Goal: Transaction & Acquisition: Purchase product/service

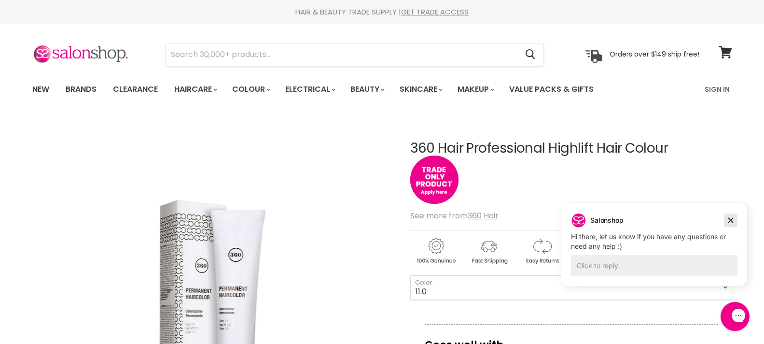
click at [732, 216] on icon "Dismiss campaign" at bounding box center [731, 220] width 10 height 12
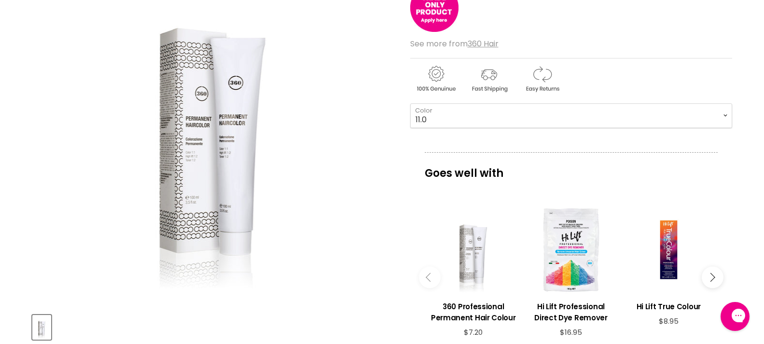
scroll to position [215, 0]
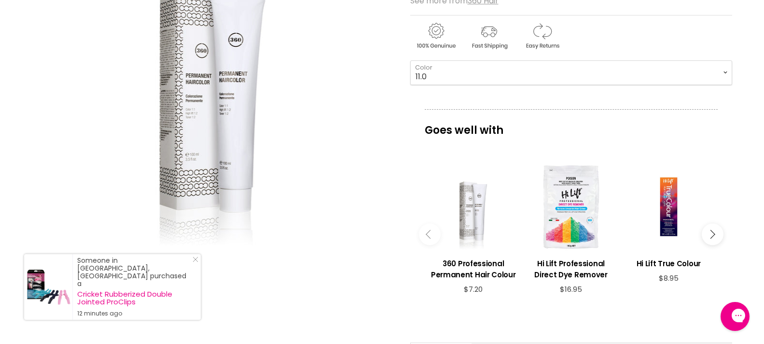
click at [732, 82] on section "Click or scroll to zoom Tap or pinch to zoom" at bounding box center [382, 234] width 724 height 664
click at [723, 72] on select "11.0 11.1 11.2 11.21 12.10 12.20 12.21 12.32" at bounding box center [571, 72] width 322 height 24
click at [484, 277] on h3 "360 Professional Permanent Hair Colour" at bounding box center [473, 269] width 88 height 22
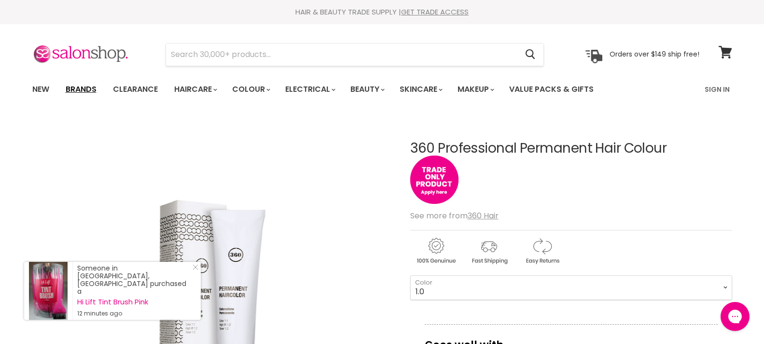
click at [86, 86] on link "Brands" at bounding box center [80, 89] width 45 height 20
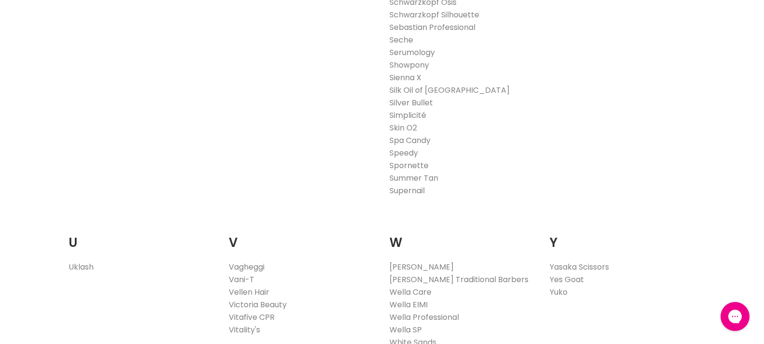
scroll to position [1732, 0]
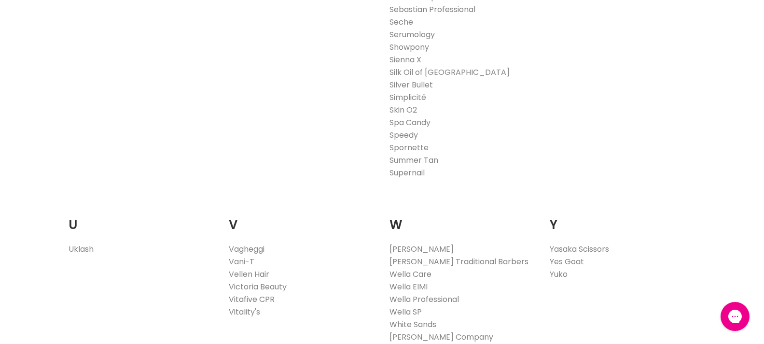
click at [263, 296] on link "Vitafive CPR" at bounding box center [252, 298] width 46 height 11
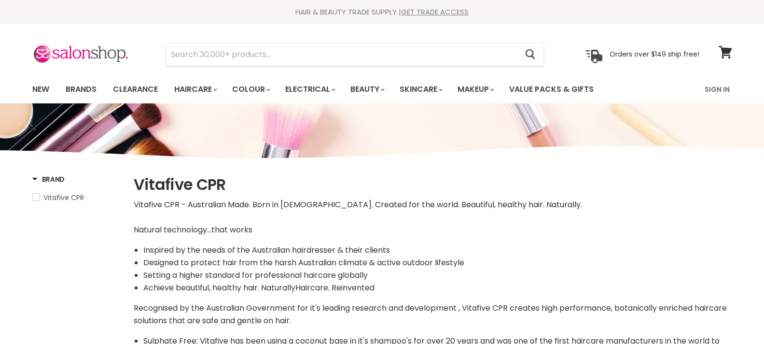
select select "manual"
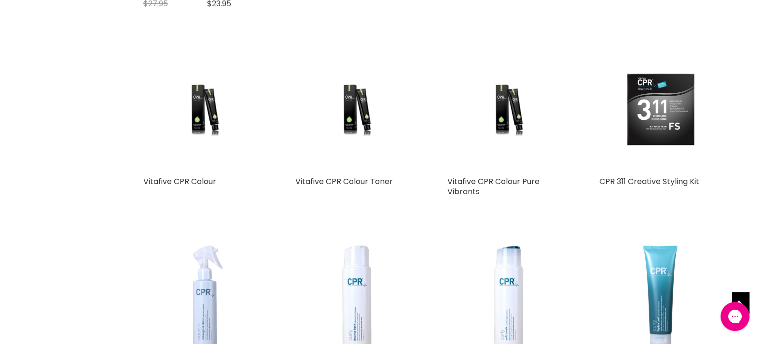
scroll to position [2359, 0]
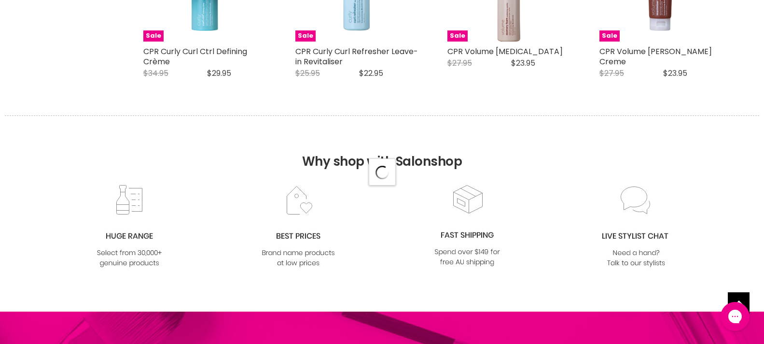
select select "manual"
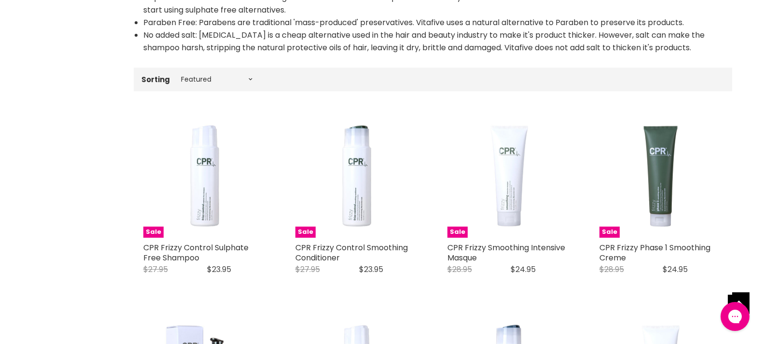
scroll to position [428, 0]
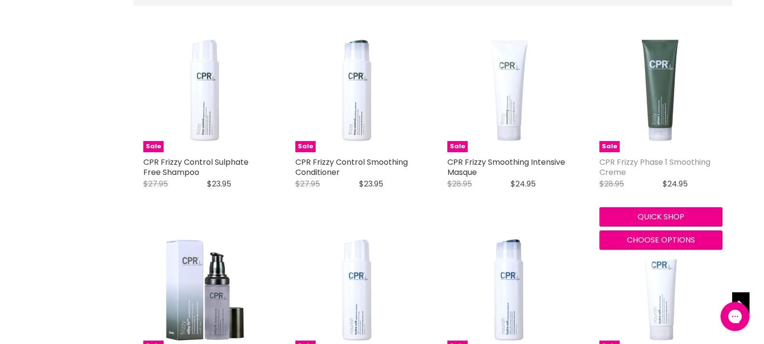
click at [684, 159] on link "CPR Frizzy Phase 1 Smoothing Creme" at bounding box center [654, 166] width 111 height 21
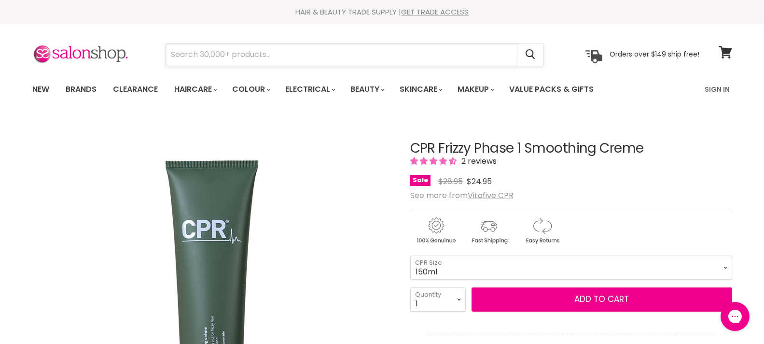
click at [205, 54] on input "Search" at bounding box center [342, 54] width 352 height 22
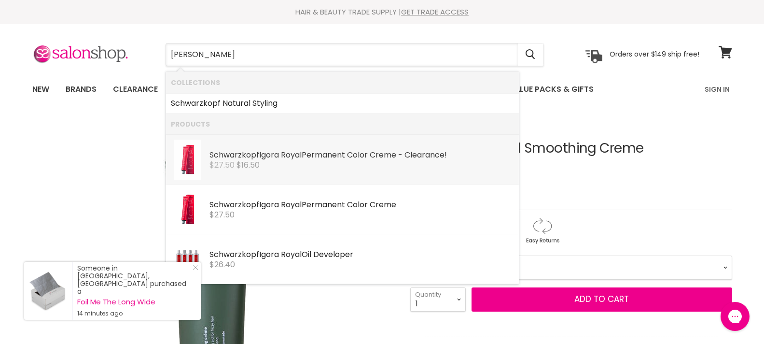
type input "[PERSON_NAME]"
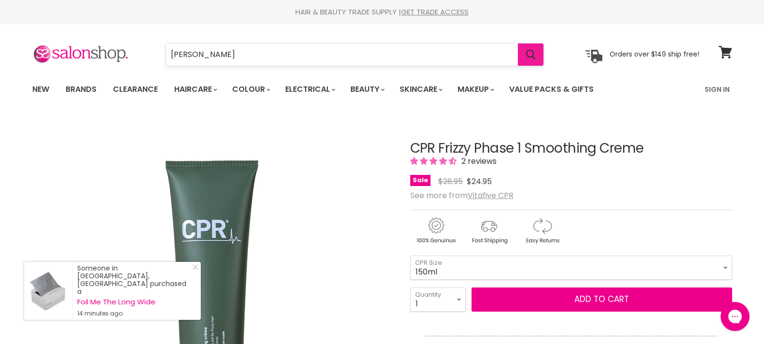
click at [530, 56] on icon "Search" at bounding box center [531, 55] width 10 height 10
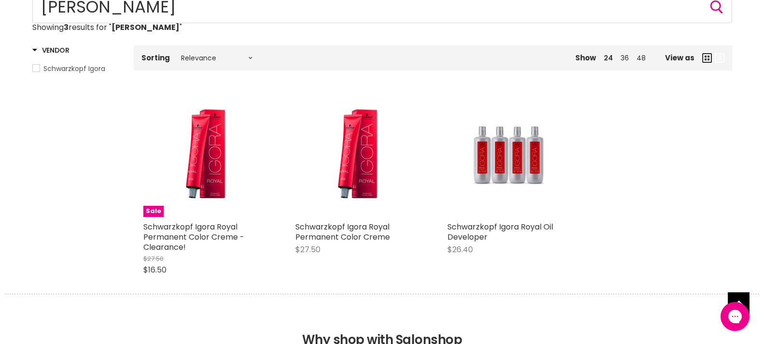
scroll to position [129, 0]
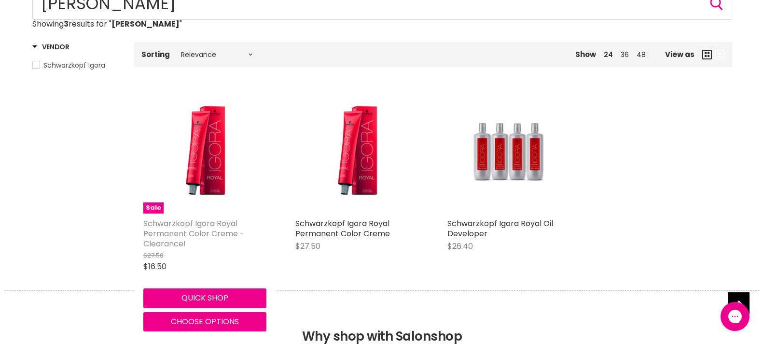
click at [209, 223] on link "Schwarzkopf Igora Royal Permanent Color Creme - Clearance!" at bounding box center [193, 233] width 101 height 31
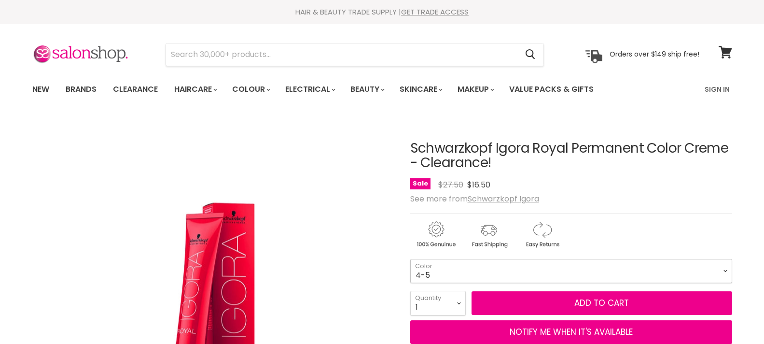
click at [727, 272] on select "4-5 4-65 5-26 5-5 5-68 6-28 7-17 8-29 9-65 12-4 4-05 Absolutes Age Blend 4-50 A…" at bounding box center [571, 271] width 322 height 24
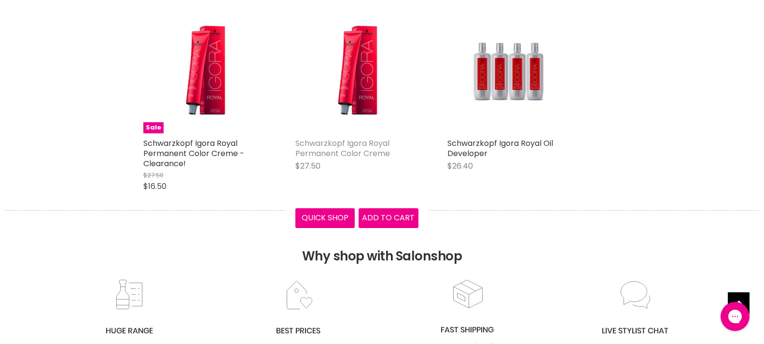
click at [354, 146] on link "Schwarzkopf Igora Royal Permanent Color Creme" at bounding box center [342, 148] width 95 height 21
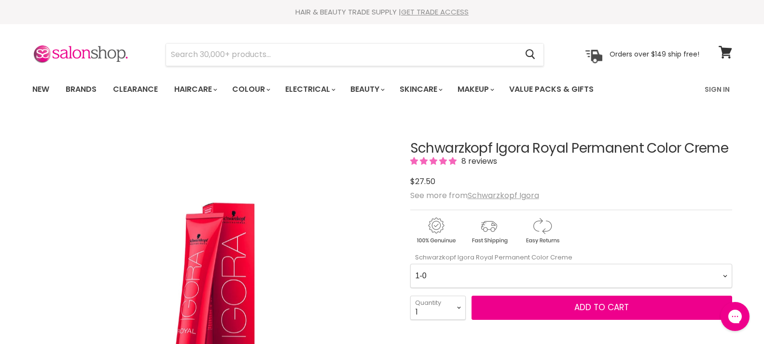
click at [435, 7] on link "GET TRADE ACCESS" at bounding box center [435, 12] width 68 height 10
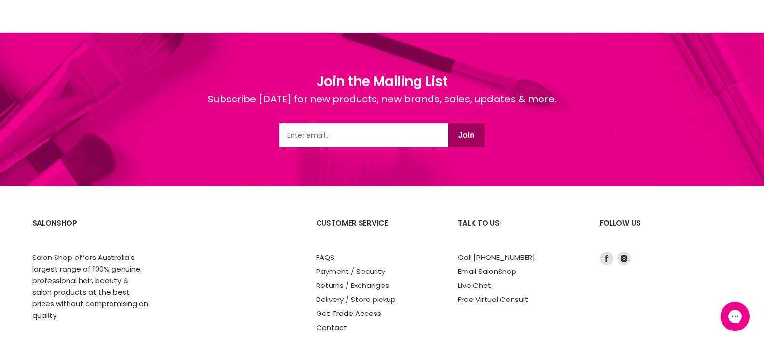
scroll to position [804, 0]
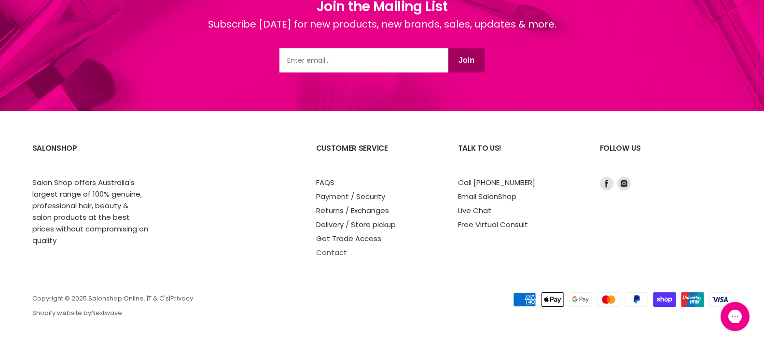
click at [328, 252] on link "Contact" at bounding box center [331, 252] width 31 height 10
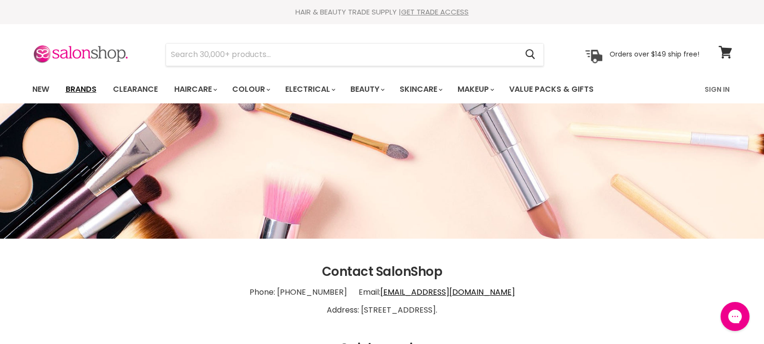
click at [92, 86] on link "Brands" at bounding box center [80, 89] width 45 height 20
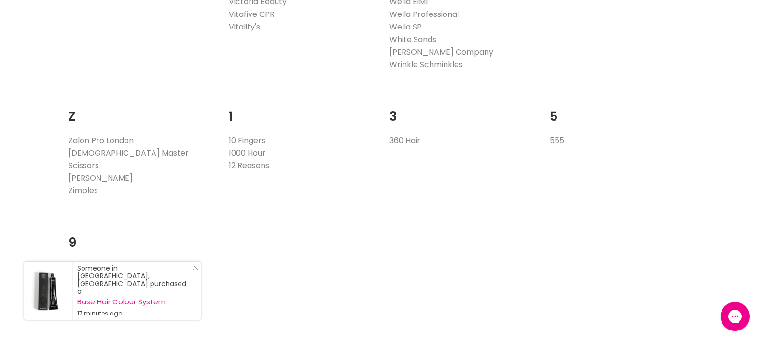
scroll to position [2059, 0]
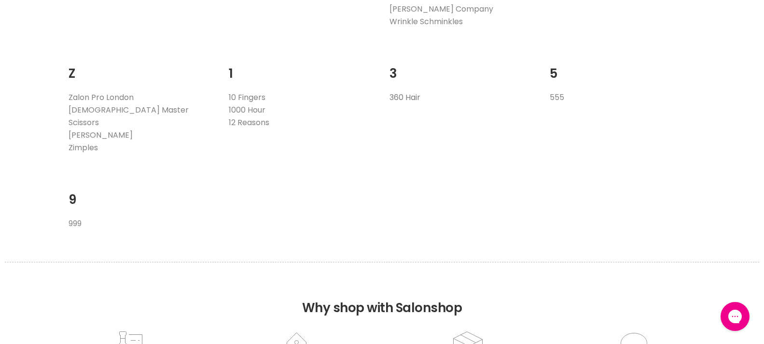
click at [401, 95] on link "360 Hair" at bounding box center [404, 97] width 31 height 11
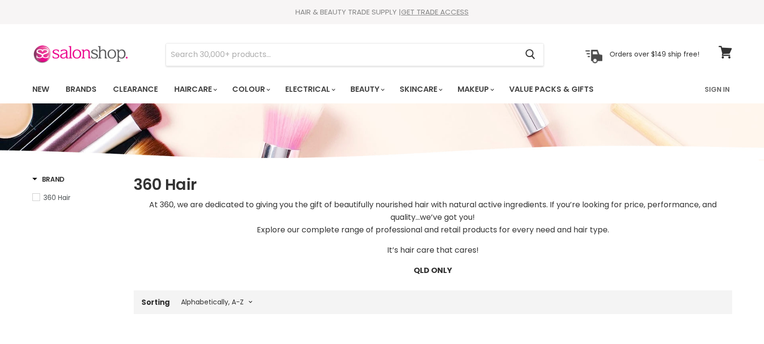
select select "title-ascending"
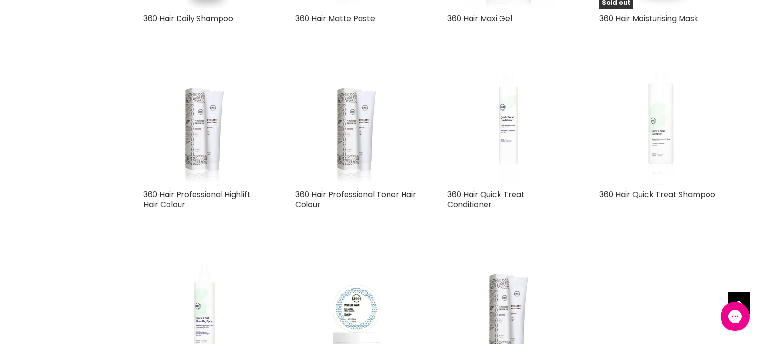
scroll to position [1701, 0]
